Goal: Task Accomplishment & Management: Use online tool/utility

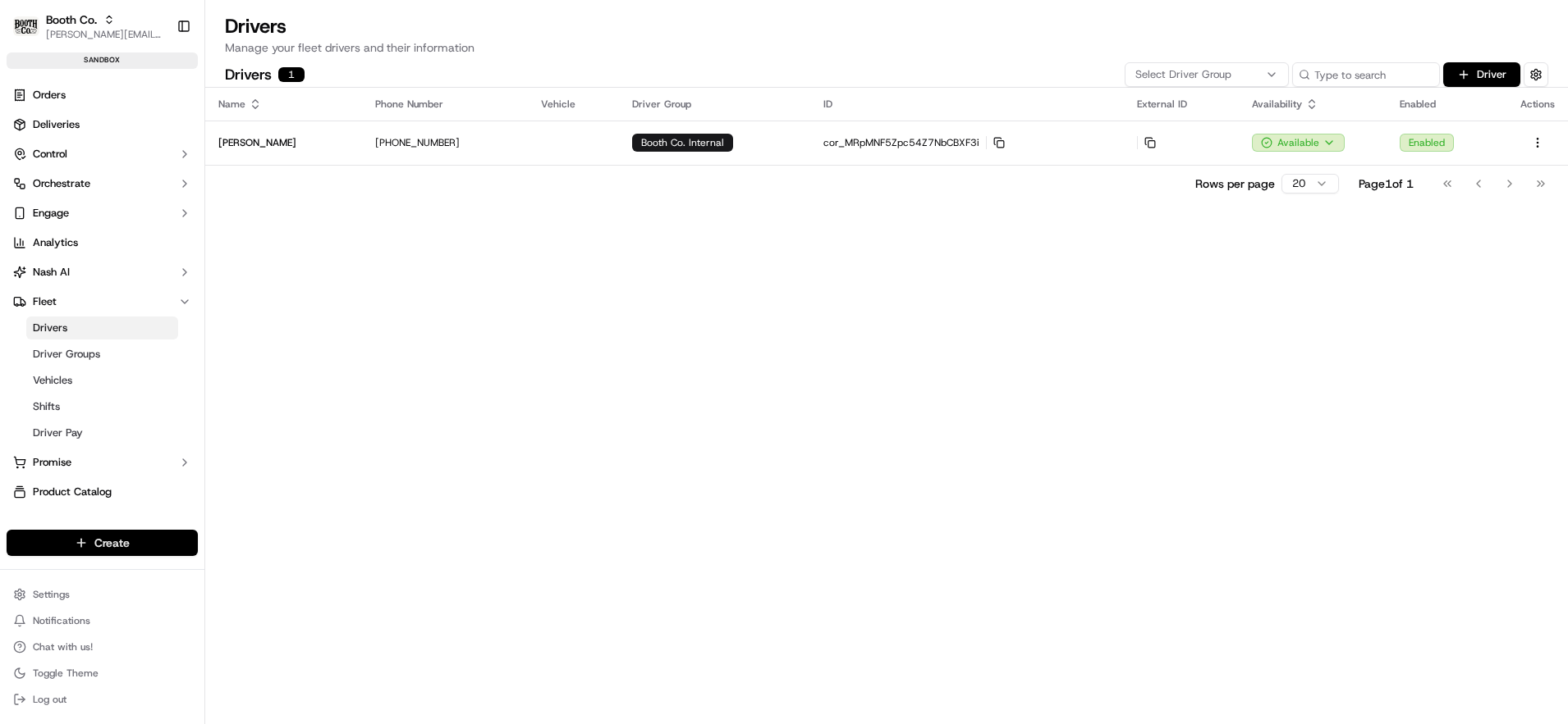
click at [104, 546] on html "Booth Co. [PERSON_NAME][EMAIL_ADDRESS][DOMAIN_NAME] Toggle Sidebar sandbox Orde…" at bounding box center [784, 362] width 1568 height 724
click at [279, 627] on link "CSV Upload" at bounding box center [297, 632] width 183 height 29
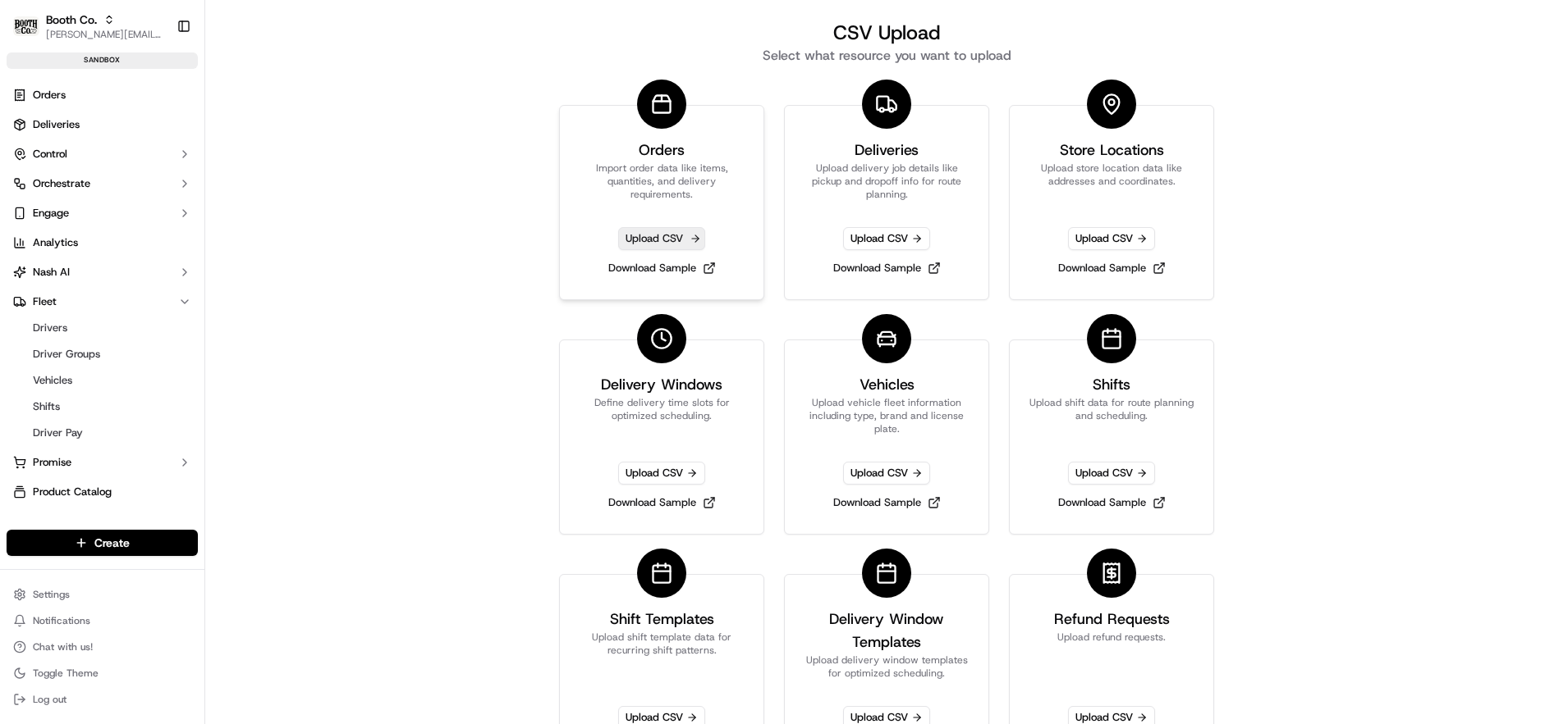
click at [657, 239] on span "Upload CSV" at bounding box center [662, 238] width 87 height 23
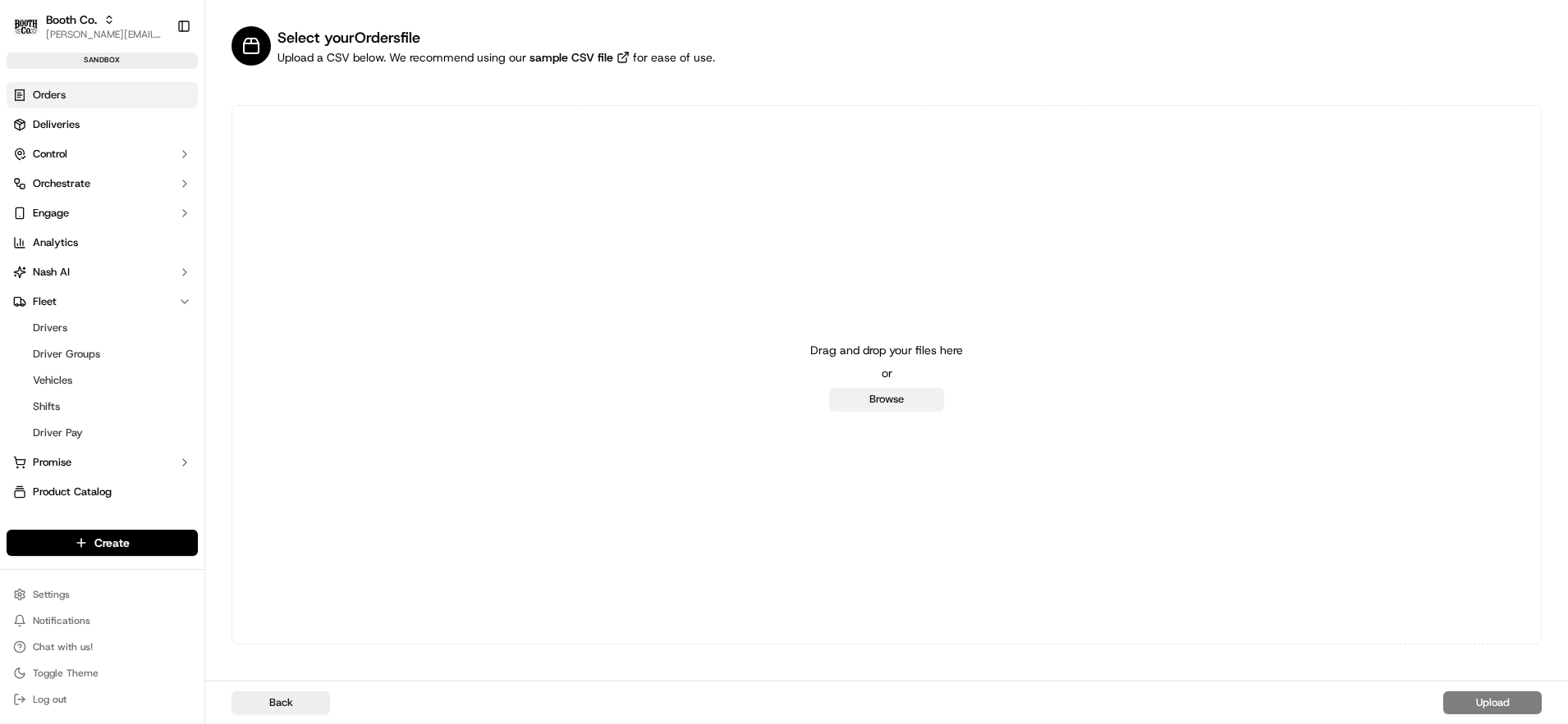
click at [868, 396] on button "Browse" at bounding box center [886, 399] width 115 height 23
click at [895, 407] on button "Browse" at bounding box center [886, 399] width 115 height 23
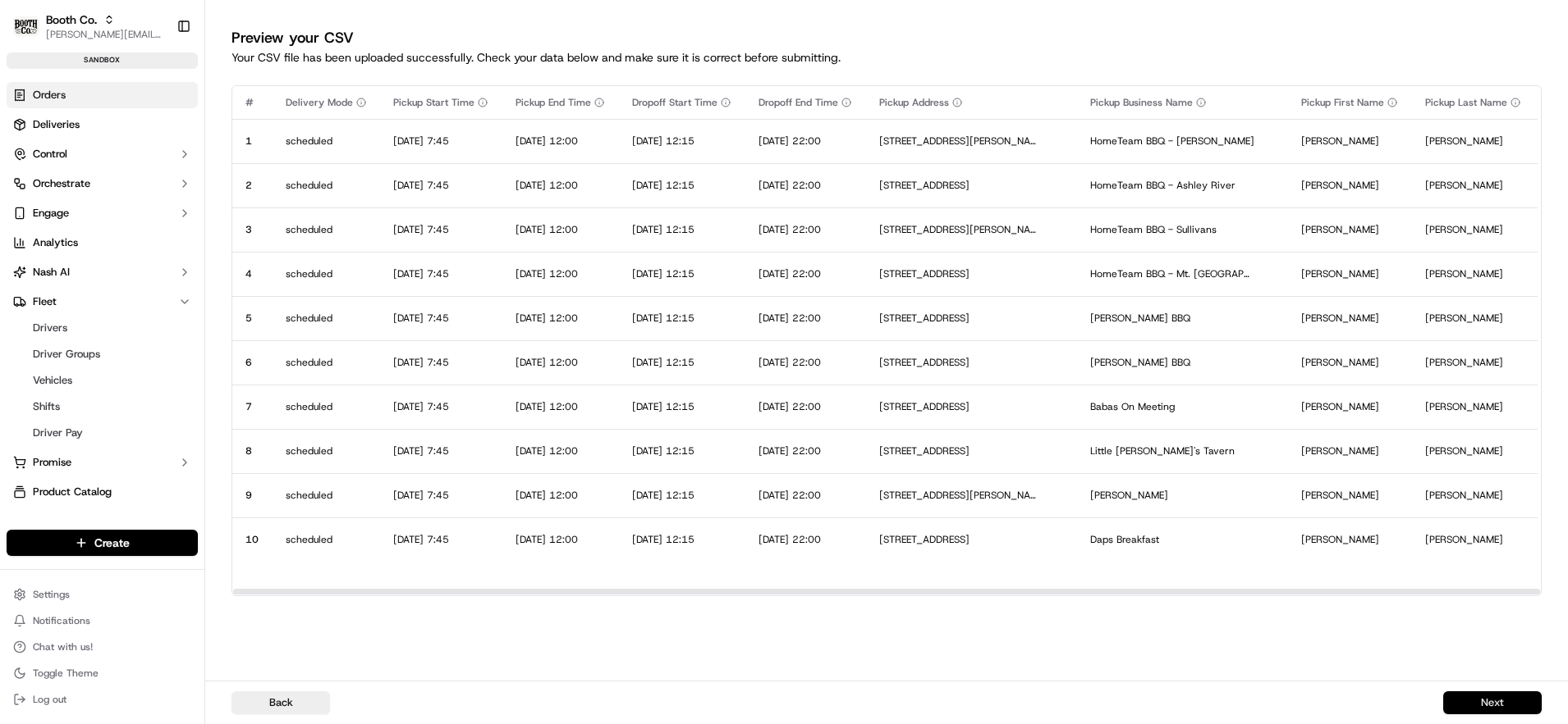
click at [1477, 701] on button "Next" at bounding box center [1492, 702] width 98 height 23
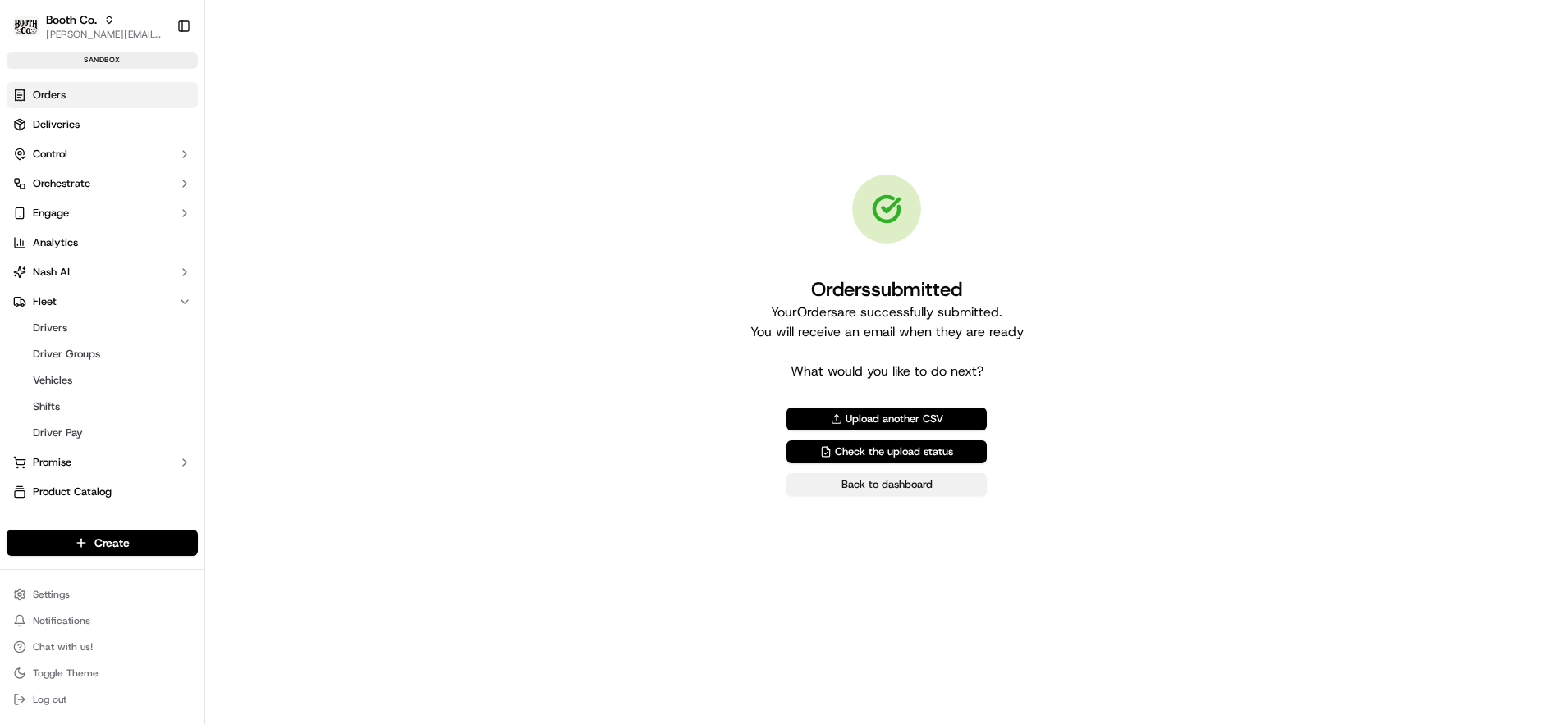
click at [869, 482] on link "Back to dashboard" at bounding box center [886, 484] width 200 height 23
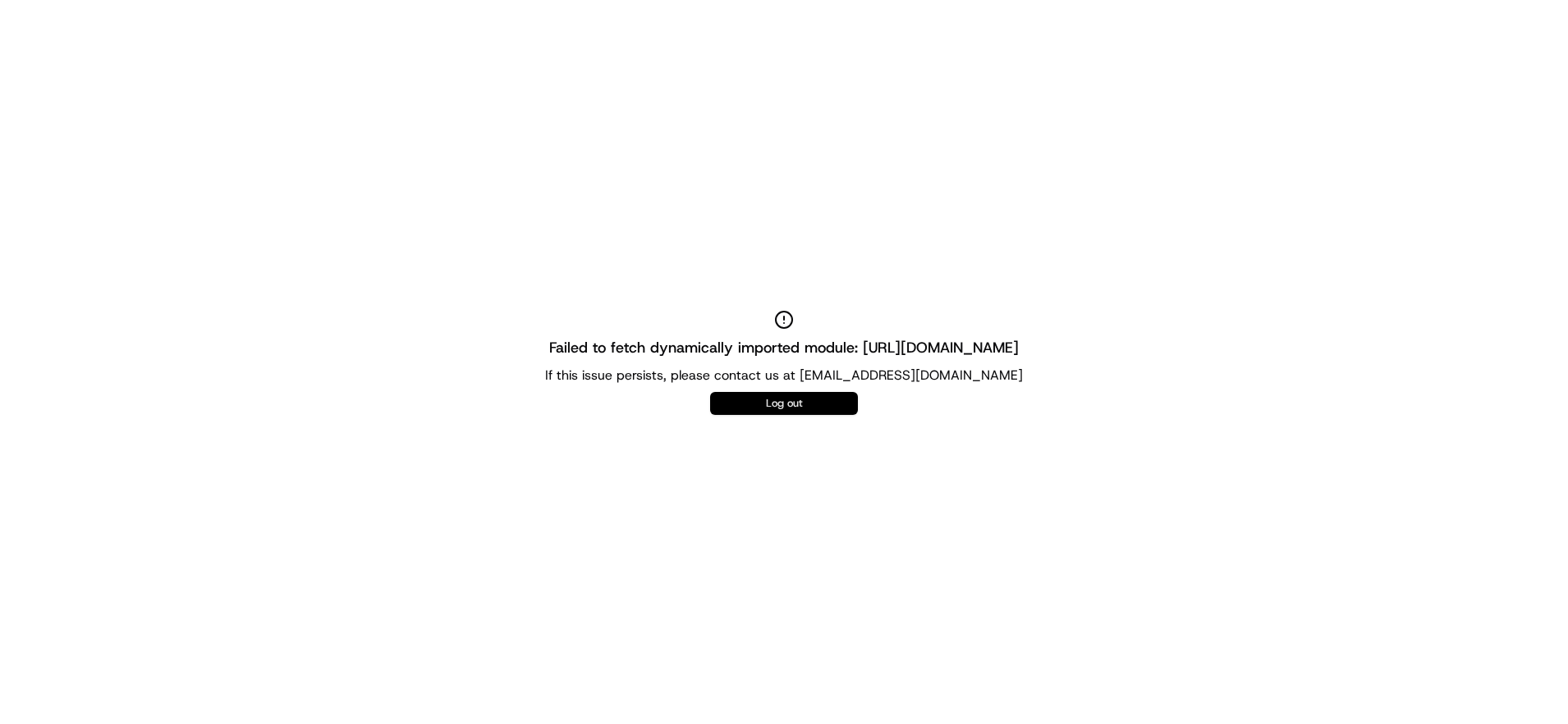
click at [800, 399] on button "Log out" at bounding box center [784, 403] width 148 height 23
